Goal: Navigation & Orientation: Find specific page/section

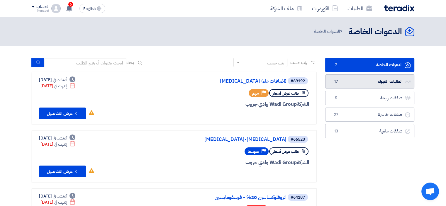
click at [359, 81] on link "الطلبات المقبولة الطلبات المقبولة 17" at bounding box center [369, 81] width 89 height 14
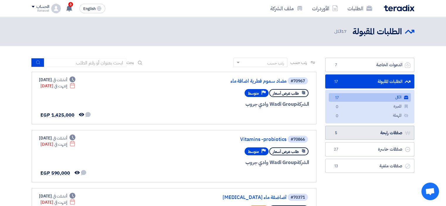
click at [355, 133] on link "صفقات رابحة صفقات رابحة 5" at bounding box center [369, 133] width 89 height 14
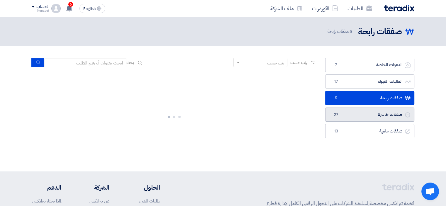
click at [347, 116] on link "صفقات خاسرة صفقات خاسرة 27" at bounding box center [369, 115] width 89 height 14
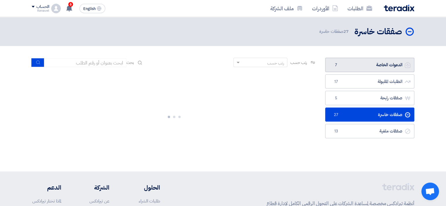
click at [357, 64] on link "الدعوات الخاصة الدعوات الخاصة 7" at bounding box center [369, 65] width 89 height 14
